Goal: Find contact information: Find contact information

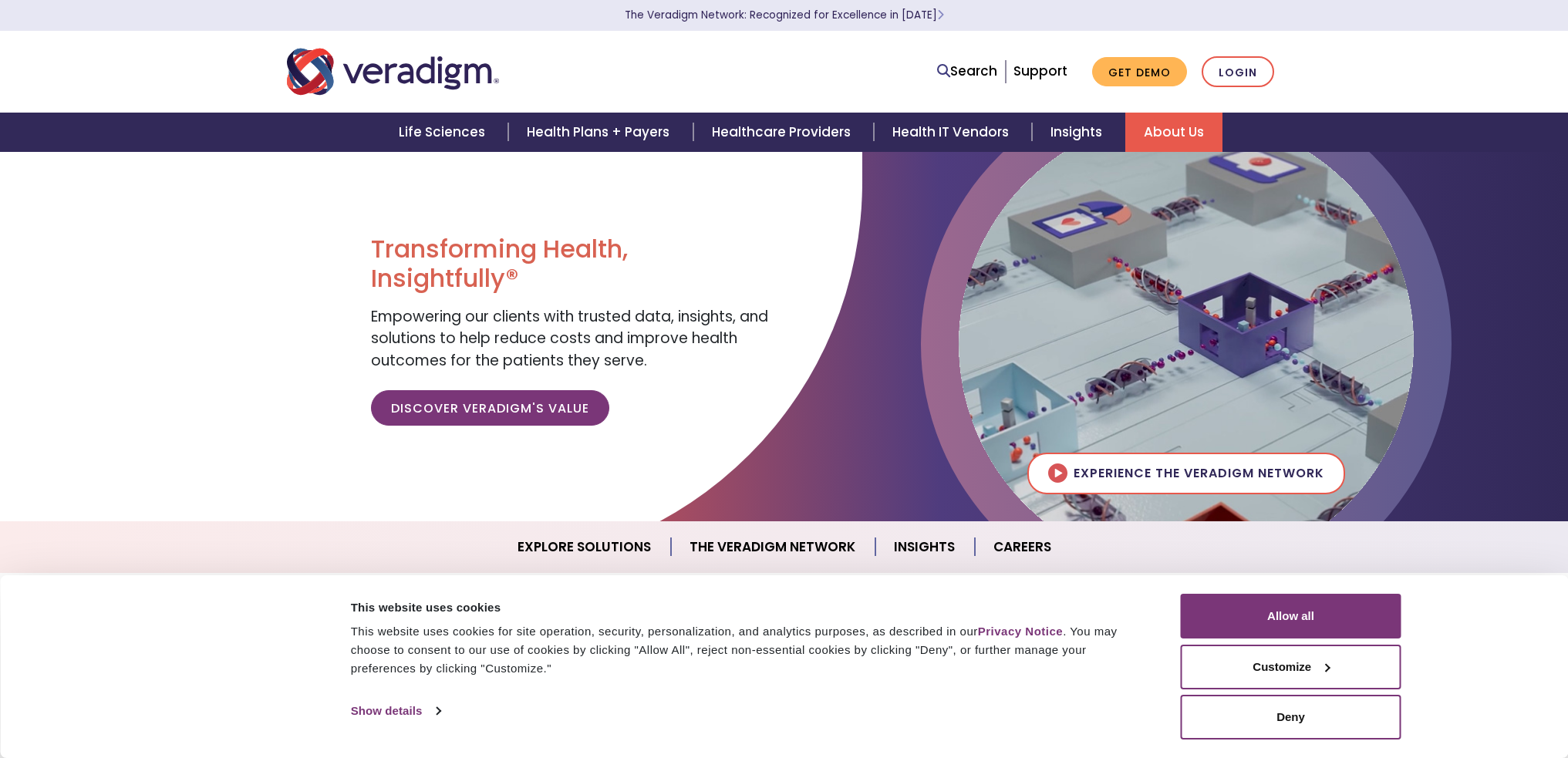
click at [1144, 122] on link "About Us" at bounding box center [1173, 132] width 97 height 39
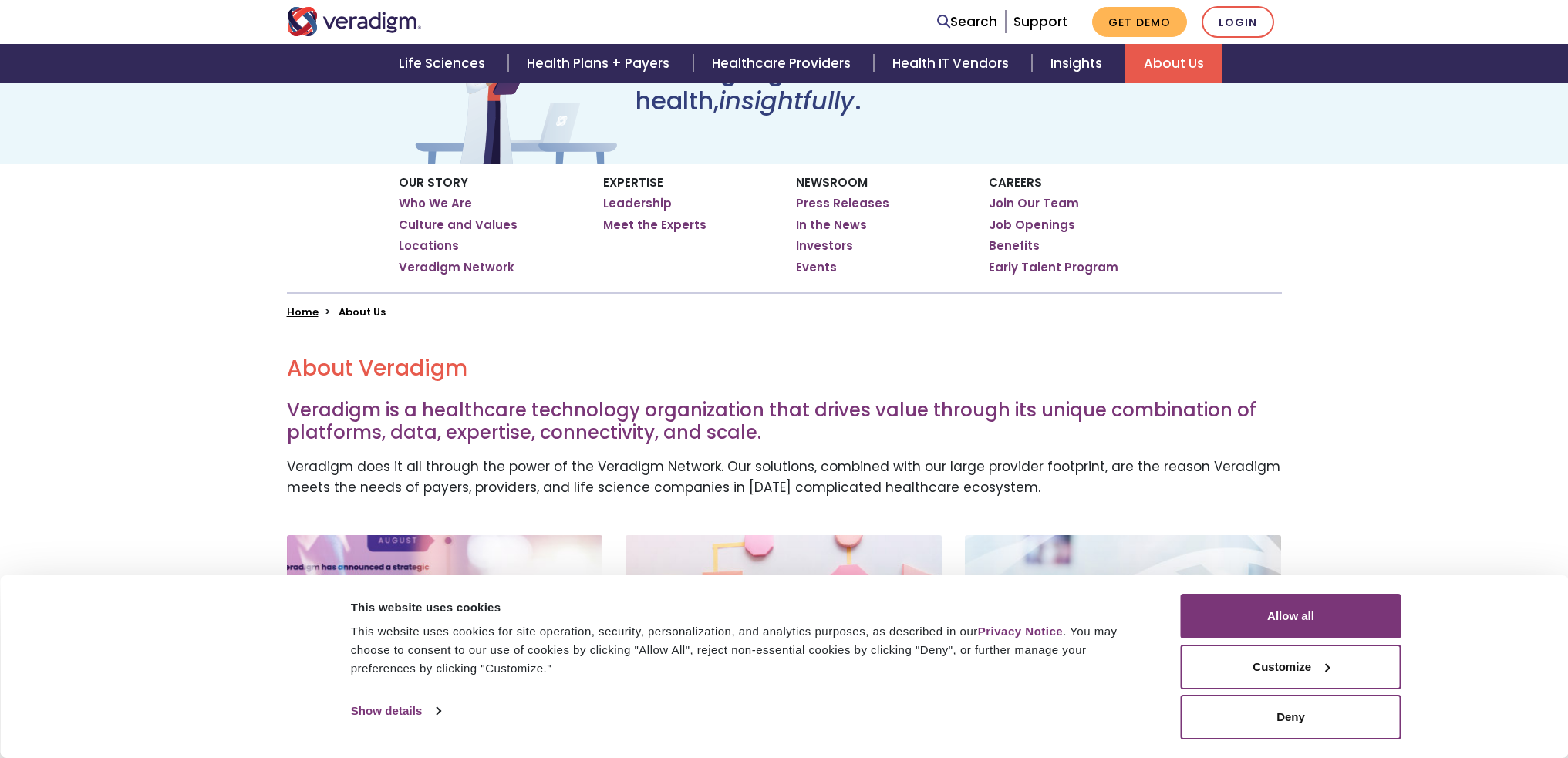
scroll to position [308, 0]
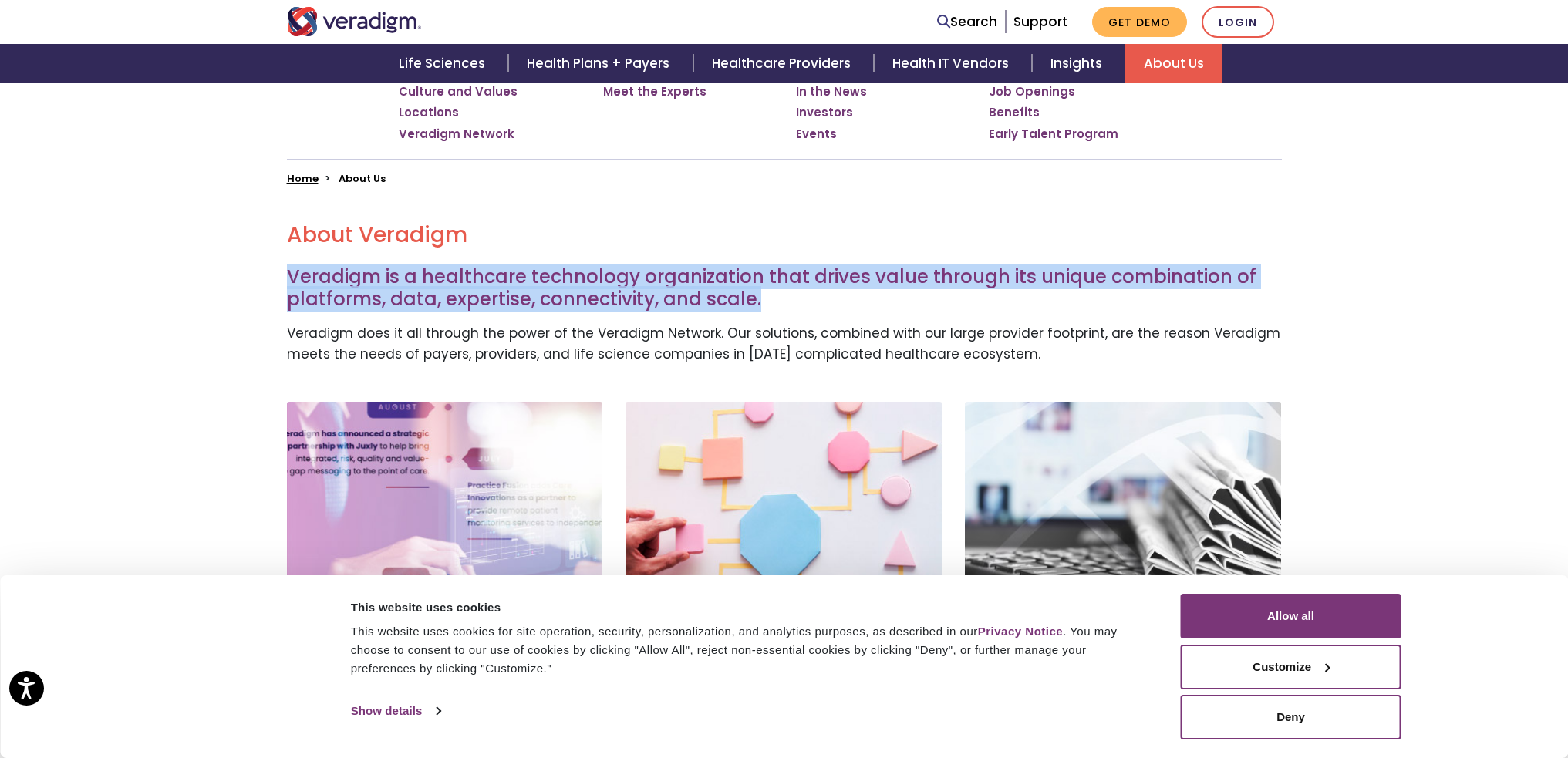
drag, startPoint x: 823, startPoint y: 300, endPoint x: 293, endPoint y: 275, distance: 530.6
click at [293, 275] on h3 "Veradigm is a healthcare technology organization that drives value through its …" at bounding box center [784, 288] width 995 height 45
copy h3 "Veradigm is a healthcare technology organization that drives value through its …"
click at [1344, 612] on button "Allow all" at bounding box center [1291, 616] width 220 height 45
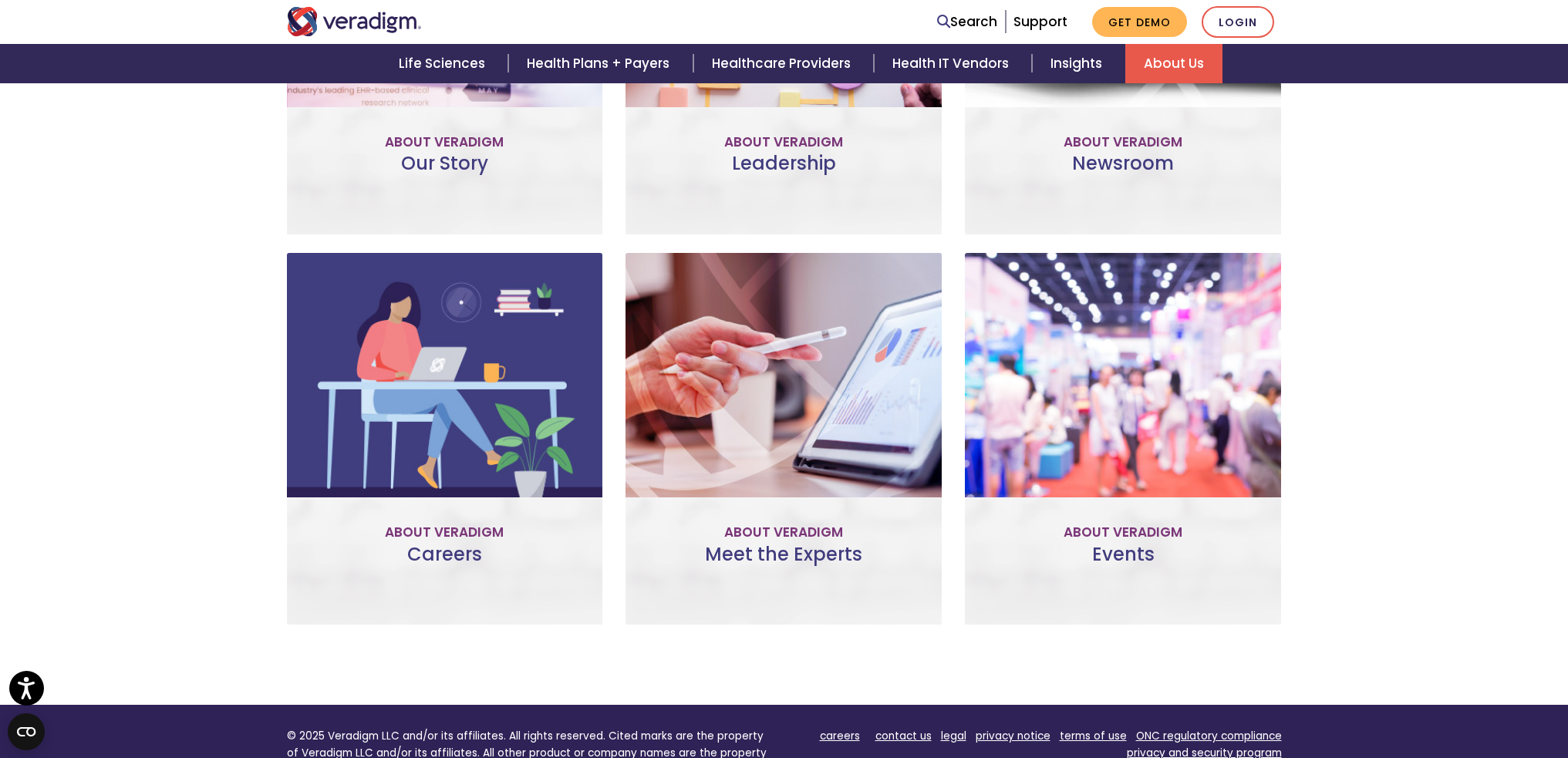
scroll to position [1126, 0]
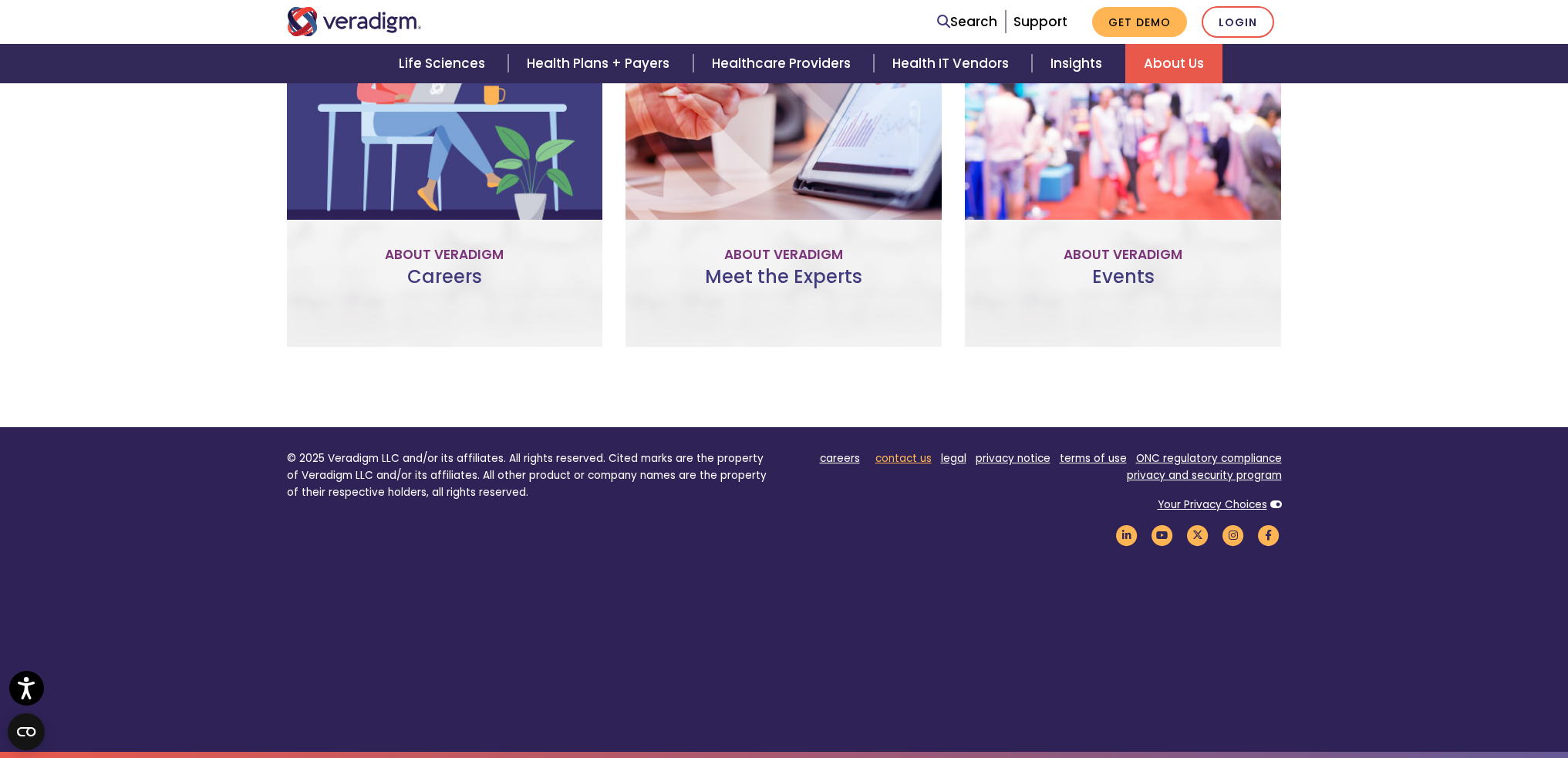
click at [907, 463] on link "contact us" at bounding box center [903, 459] width 56 height 15
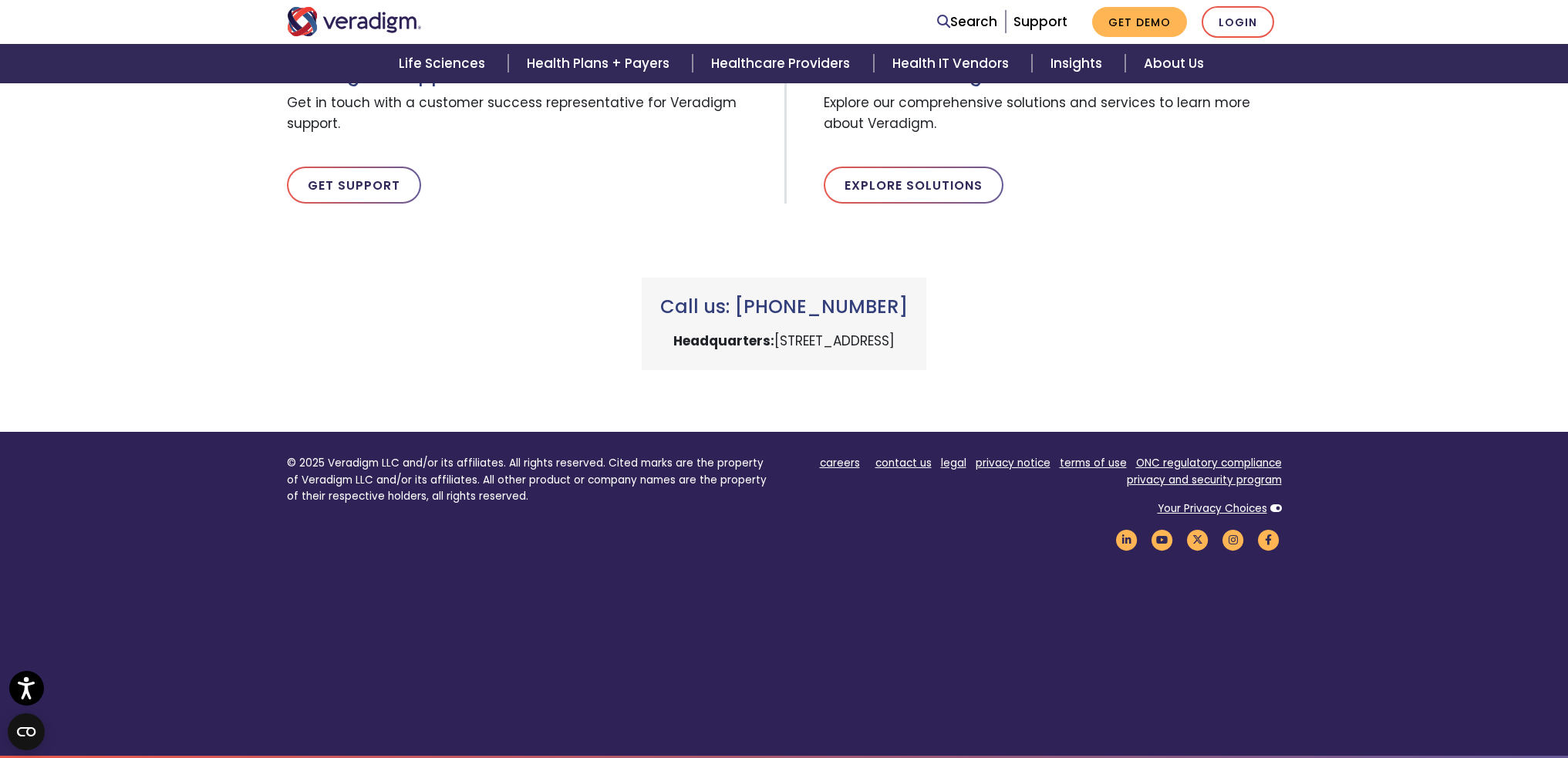
scroll to position [576, 0]
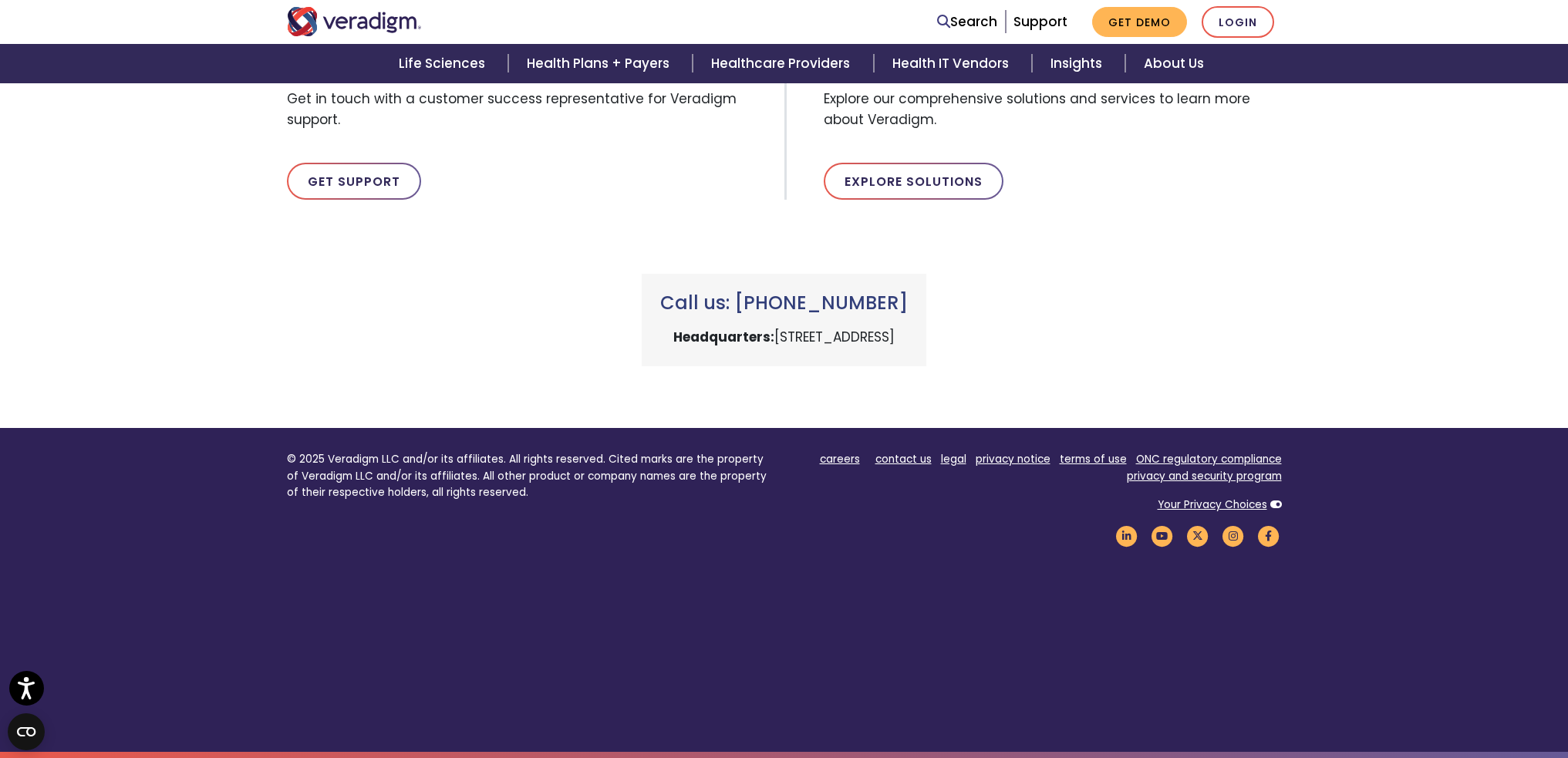
drag, startPoint x: 875, startPoint y: 337, endPoint x: 676, endPoint y: 335, distance: 199.0
click at [676, 335] on p "Headquarters: 222 W Merchandise Mart Plaza, Chicago, IL 60654" at bounding box center [784, 337] width 248 height 21
copy p "222 W Merchandise Mart Plaza,"
